Goal: Information Seeking & Learning: Learn about a topic

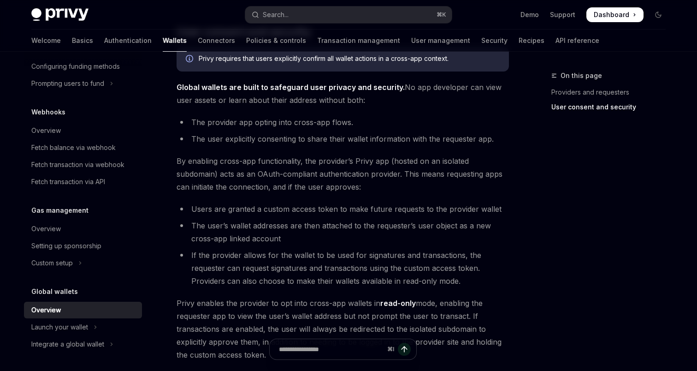
scroll to position [590, 0]
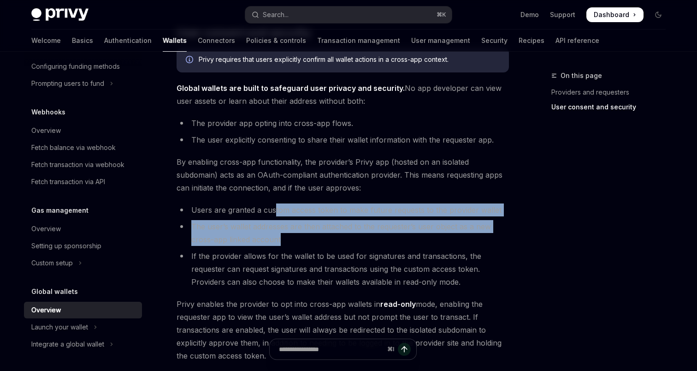
drag, startPoint x: 317, startPoint y: 233, endPoint x: 273, endPoint y: 207, distance: 51.5
click at [273, 207] on ul "Users are granted a custom access token to make future requests to the provider…" at bounding box center [343, 245] width 333 height 85
click at [313, 227] on li "The user’s wallet addresses are then attached to the requester’s user object as…" at bounding box center [343, 233] width 333 height 26
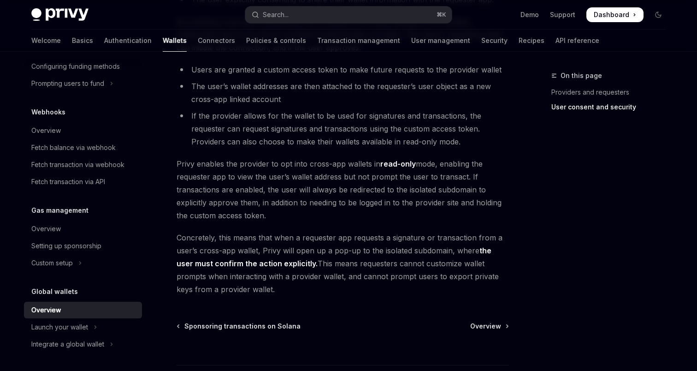
scroll to position [732, 0]
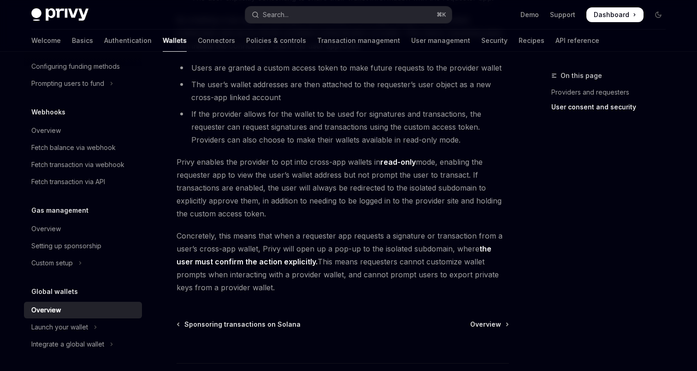
drag, startPoint x: 291, startPoint y: 212, endPoint x: 254, endPoint y: 165, distance: 60.4
click at [254, 165] on span "Privy enables the provider to opt into cross-app wallets in read-only mode, ena…" at bounding box center [343, 187] width 333 height 65
click at [291, 204] on span "Privy enables the provider to opt into cross-app wallets in read-only mode, ena…" at bounding box center [343, 187] width 333 height 65
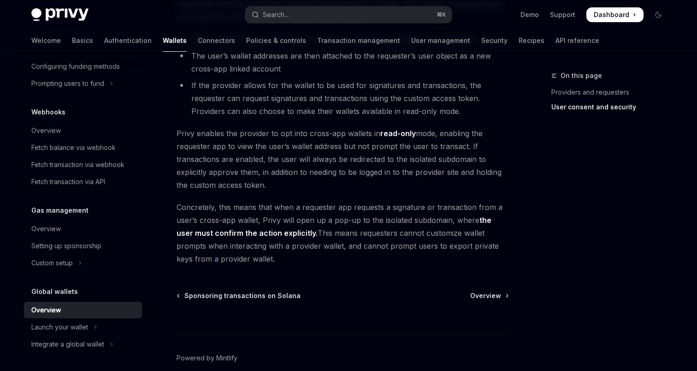
scroll to position [762, 0]
drag, startPoint x: 295, startPoint y: 252, endPoint x: 267, endPoint y: 204, distance: 55.8
click at [267, 204] on span "Concretely, this means that when a requester app requests a signature or transa…" at bounding box center [343, 232] width 333 height 65
click at [295, 229] on strong "the user must confirm the action explicitly." at bounding box center [334, 225] width 315 height 22
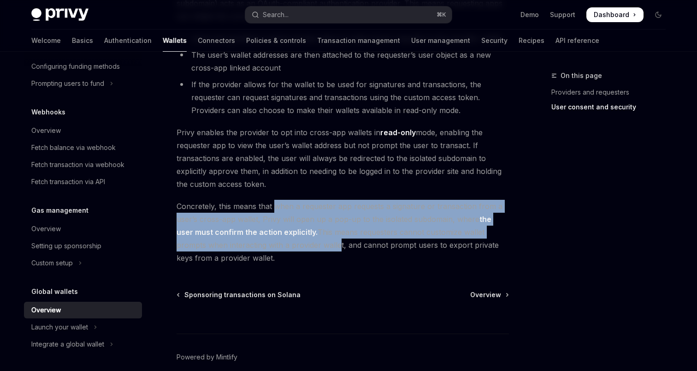
drag, startPoint x: 304, startPoint y: 249, endPoint x: 274, endPoint y: 204, distance: 54.0
click at [274, 205] on span "Concretely, this means that when a requester app requests a signature or transa…" at bounding box center [343, 232] width 333 height 65
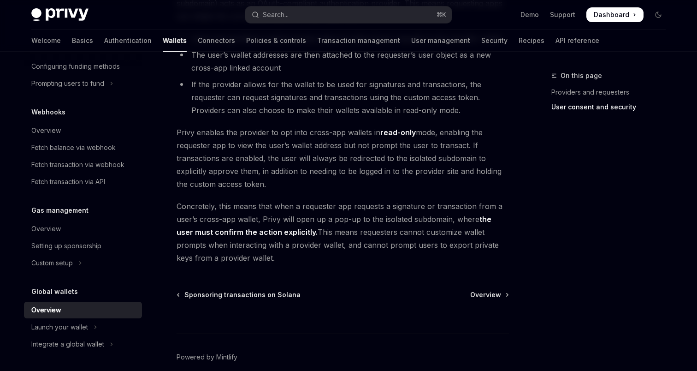
click at [300, 210] on span "Concretely, this means that when a requester app requests a signature or transa…" at bounding box center [343, 232] width 333 height 65
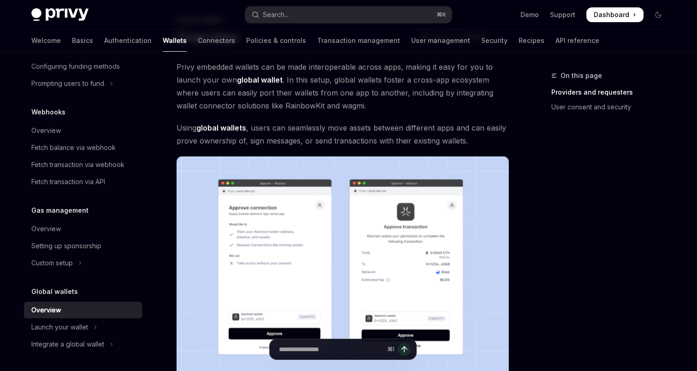
scroll to position [0, 0]
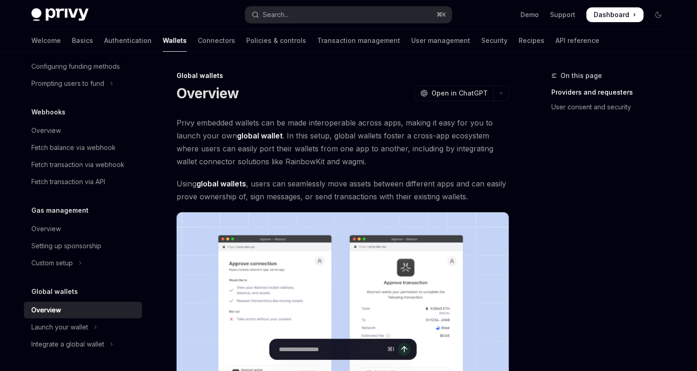
click at [305, 158] on span "Privy embedded wallets can be made interoperable across apps, making it easy fo…" at bounding box center [343, 142] width 333 height 52
click at [457, 91] on span "Open in ChatGPT" at bounding box center [460, 93] width 56 height 9
